Goal: Task Accomplishment & Management: Manage account settings

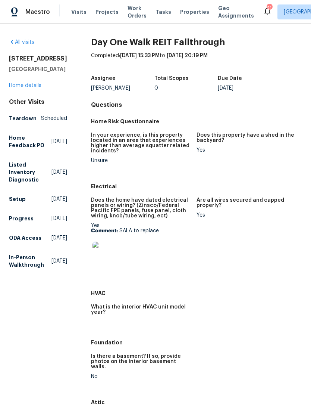
click at [83, 13] on span "Visits" at bounding box center [78, 11] width 15 height 7
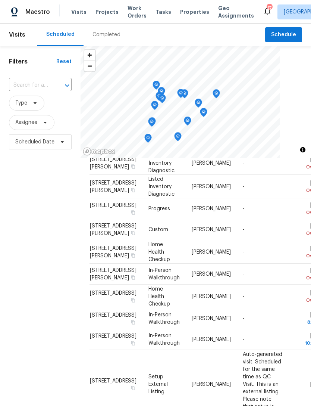
scroll to position [34, 0]
click at [43, 298] on div "Filters Reset ​ Type Assignee Scheduled Date" at bounding box center [40, 264] width 81 height 437
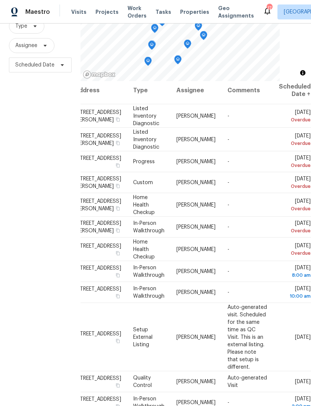
scroll to position [4, 17]
click at [133, 237] on td "In-Person Walkthrough" at bounding box center [148, 226] width 43 height 21
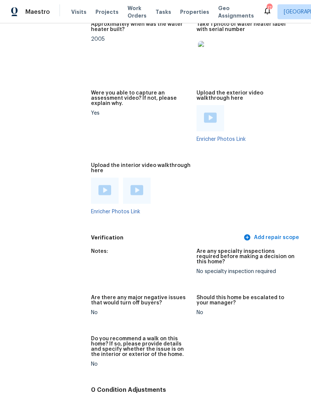
scroll to position [24, 0]
